Goal: Task Accomplishment & Management: Complete application form

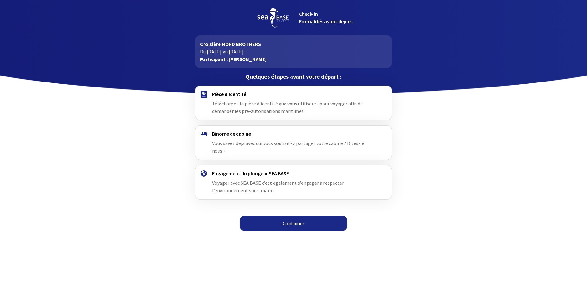
click at [294, 216] on link "Continuer" at bounding box center [294, 223] width 108 height 15
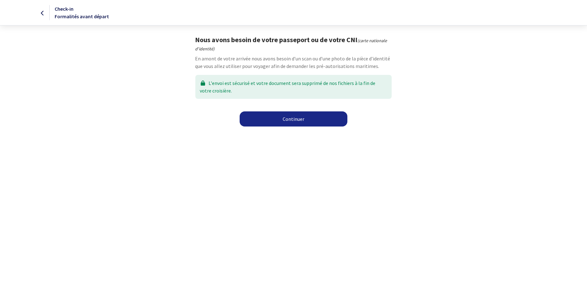
click at [288, 86] on div "L'envoi est sécurisé et votre document sera supprimé de nos fichiers à la fin d…" at bounding box center [293, 87] width 196 height 24
click at [293, 123] on link "Continuer" at bounding box center [294, 118] width 108 height 15
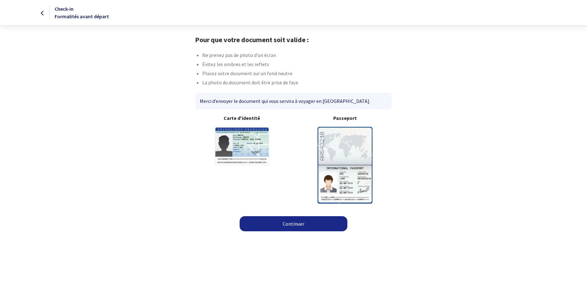
click at [334, 138] on img at bounding box center [345, 165] width 55 height 76
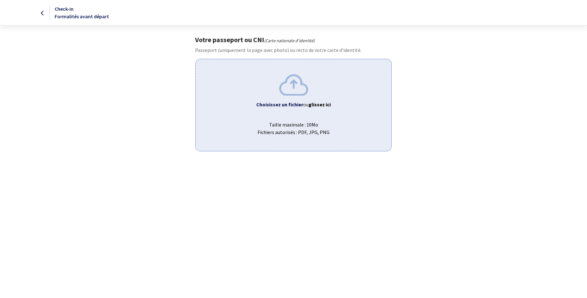
click at [289, 125] on span "Taille maximale : 10Mo Fichiers autorisés : PDF, JPG, PNG" at bounding box center [294, 126] width 186 height 20
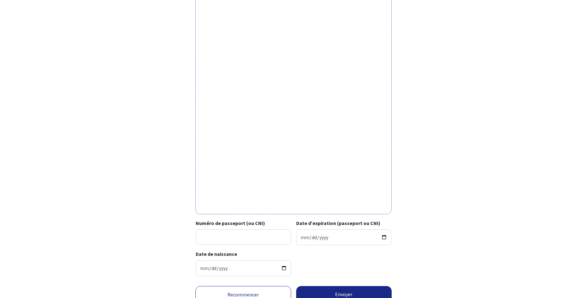
scroll to position [125, 0]
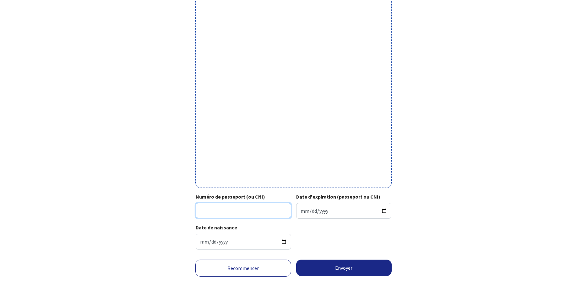
click at [250, 210] on input "Numéro de passeport (ou CNI)" at bounding box center [244, 210] width 96 height 15
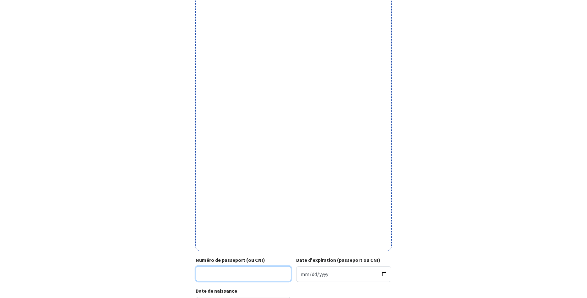
scroll to position [61, 0]
click at [249, 273] on input "Numéro de passeport (ou CNI)" at bounding box center [244, 274] width 96 height 15
type input "21CE47849"
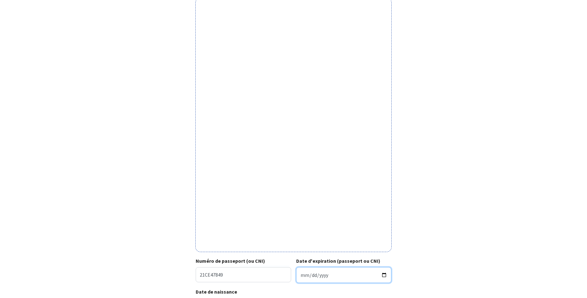
click at [382, 273] on input "Date d'expiration (passeport ou CNI)" at bounding box center [344, 275] width 96 height 16
click at [323, 269] on input "Date d'expiration (passeport ou CNI)" at bounding box center [344, 275] width 96 height 16
type input "2031-06-21"
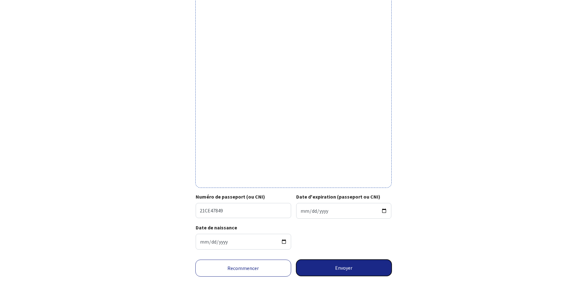
click at [332, 264] on button "Envoyer" at bounding box center [344, 267] width 96 height 16
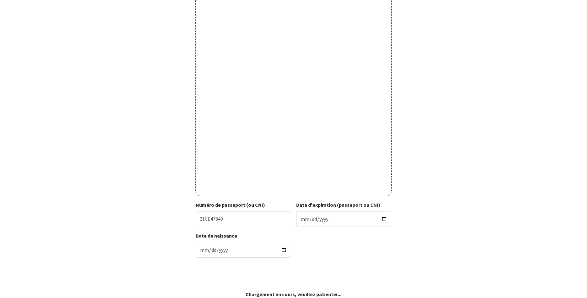
scroll to position [116, 0]
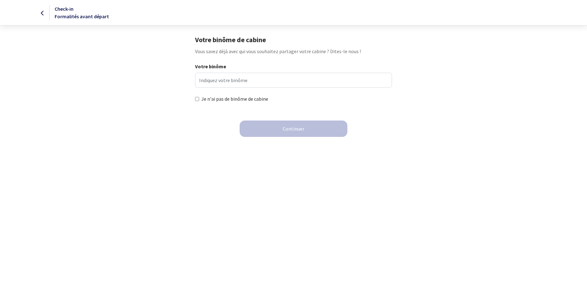
click at [197, 98] on input "Je n'ai pas de binôme de cabine" at bounding box center [197, 99] width 4 height 4
checkbox input "true"
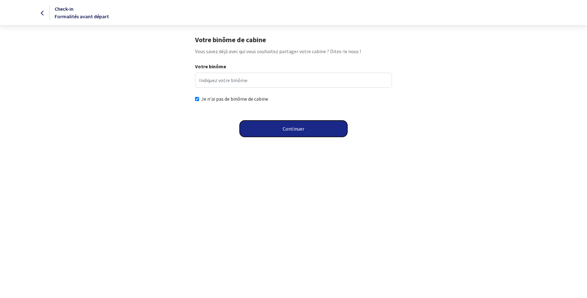
click at [301, 129] on button "Continuer" at bounding box center [294, 128] width 108 height 16
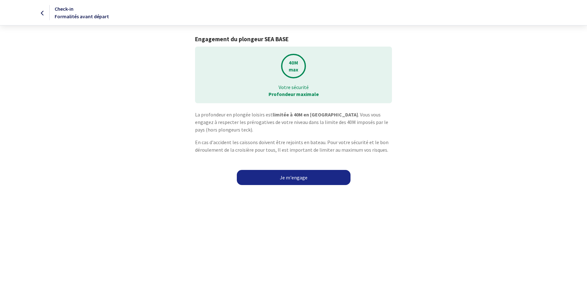
click at [290, 181] on link "Je m'engage" at bounding box center [294, 177] width 114 height 15
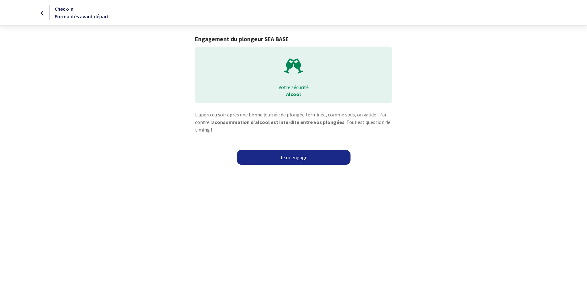
click at [288, 157] on link "Je m'engage" at bounding box center [294, 157] width 114 height 15
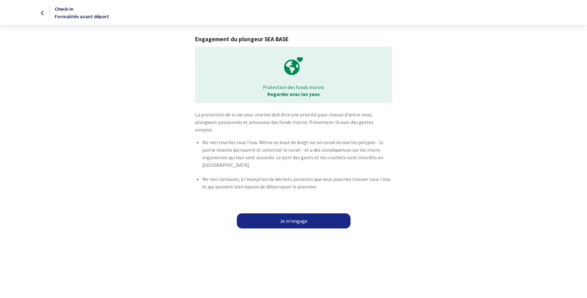
click at [295, 215] on link "Je m'engage" at bounding box center [294, 220] width 114 height 15
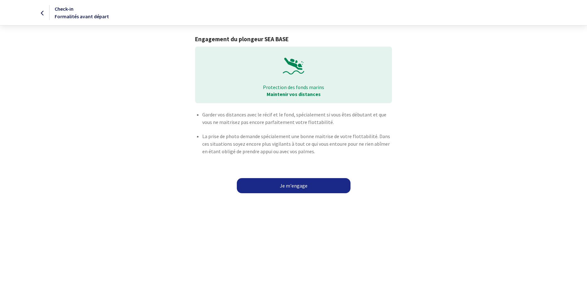
click at [282, 182] on link "Je m'engage" at bounding box center [294, 185] width 114 height 15
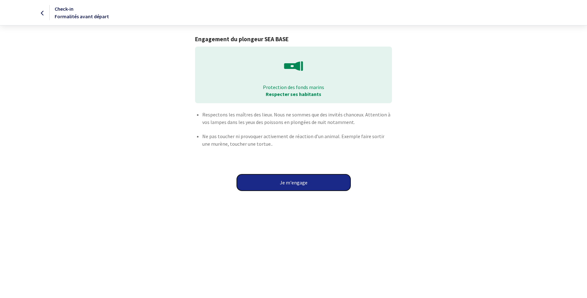
click at [282, 183] on button "Je m'engage" at bounding box center [294, 182] width 114 height 16
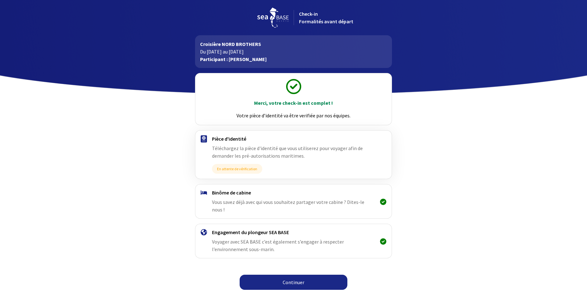
click at [291, 277] on link "Continuer" at bounding box center [294, 281] width 108 height 15
click at [293, 277] on link "Continuer" at bounding box center [294, 281] width 108 height 15
click at [296, 274] on link "Continuer" at bounding box center [294, 281] width 108 height 15
click at [293, 277] on link "Continuer" at bounding box center [294, 281] width 108 height 15
